Goal: Find specific page/section: Find specific page/section

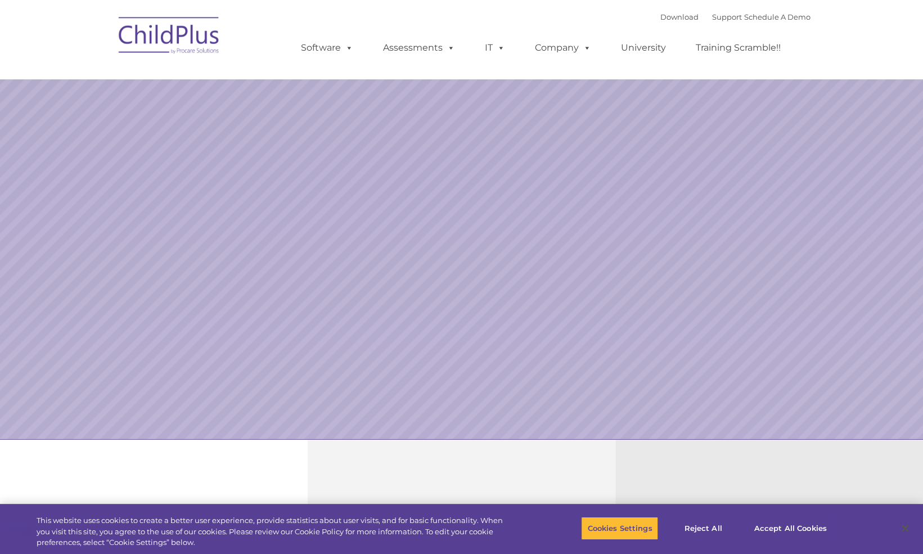
select select "MEDIUM"
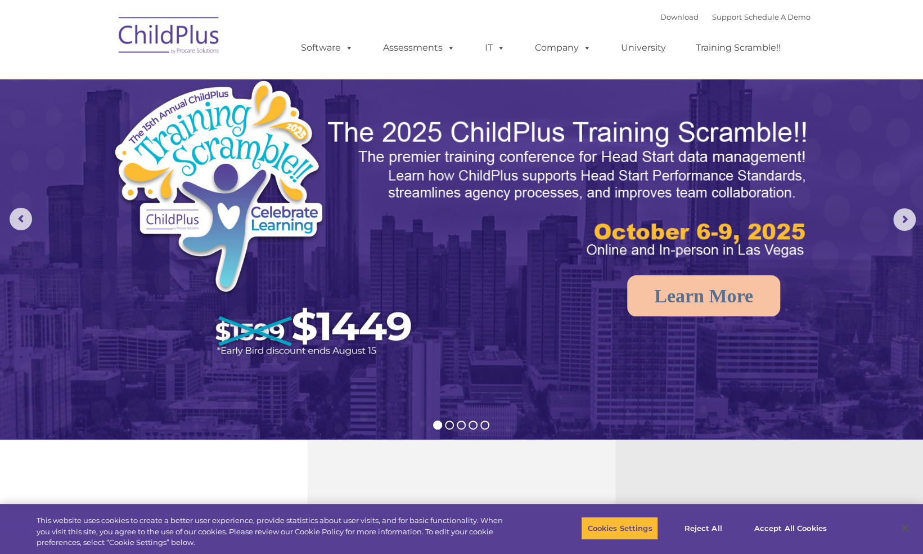
click at [196, 33] on img at bounding box center [169, 37] width 113 height 56
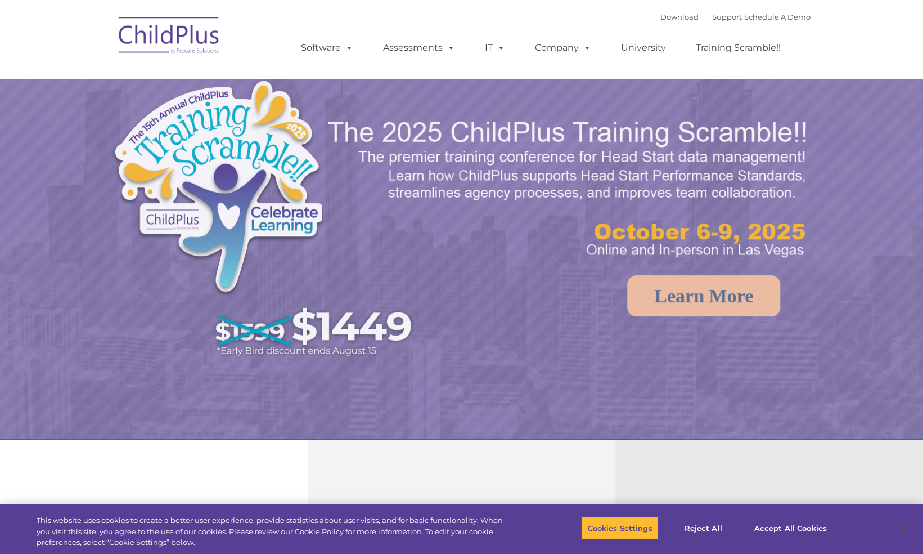
select select "MEDIUM"
